Goal: Task Accomplishment & Management: Manage account settings

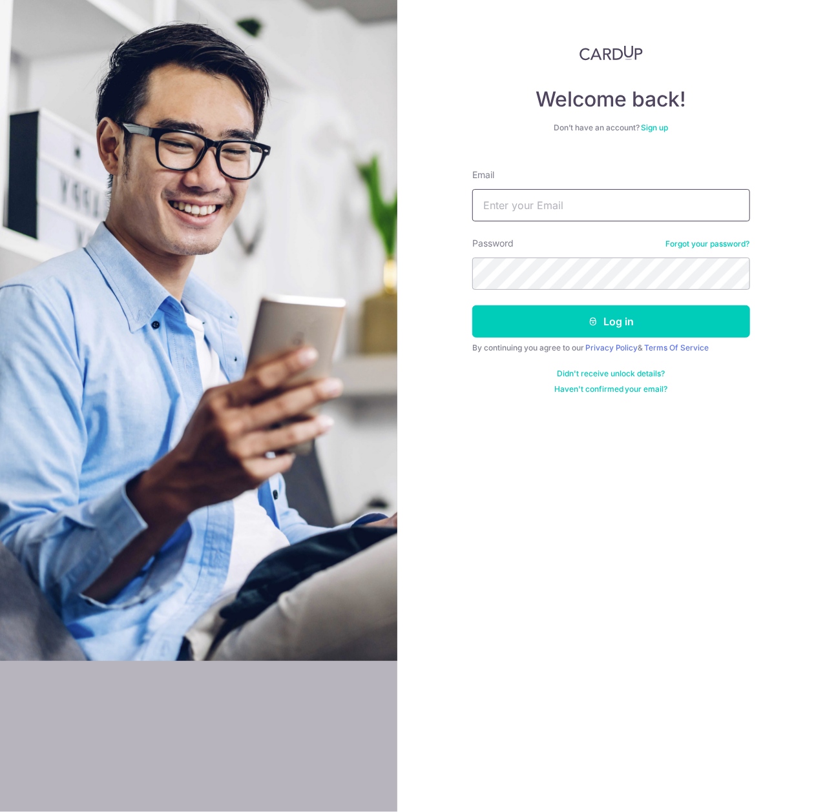
drag, startPoint x: 0, startPoint y: 0, endPoint x: 576, endPoint y: 209, distance: 612.8
click at [555, 204] on input "Email" at bounding box center [611, 205] width 278 height 32
type input "[EMAIL_ADDRESS][DOMAIN_NAME]"
click at [472, 305] on button "Log in" at bounding box center [611, 321] width 278 height 32
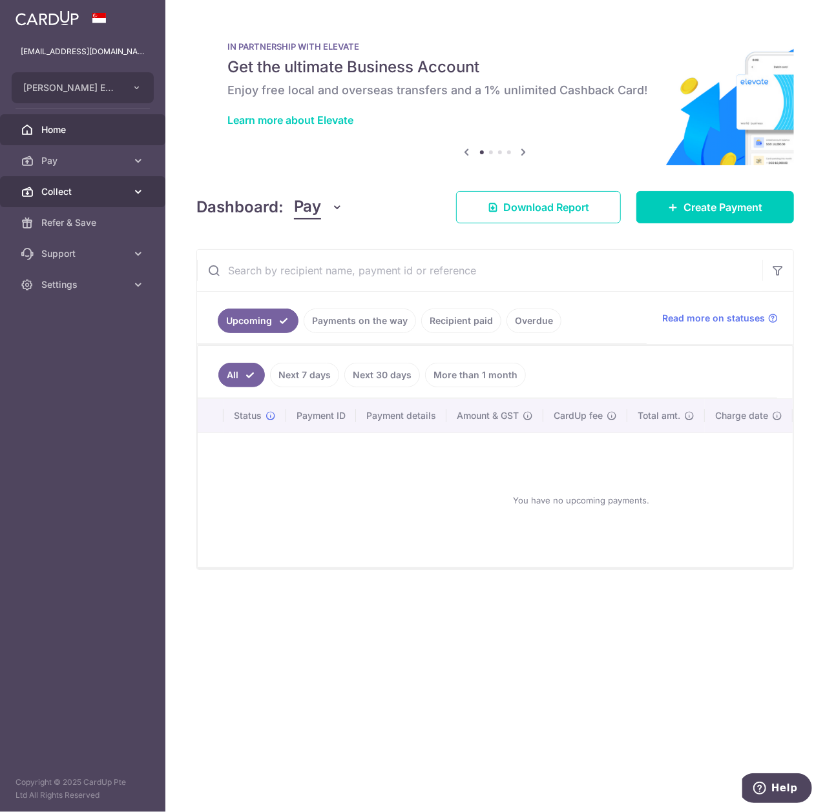
click at [134, 189] on icon at bounding box center [138, 191] width 13 height 13
